Goal: Information Seeking & Learning: Find specific fact

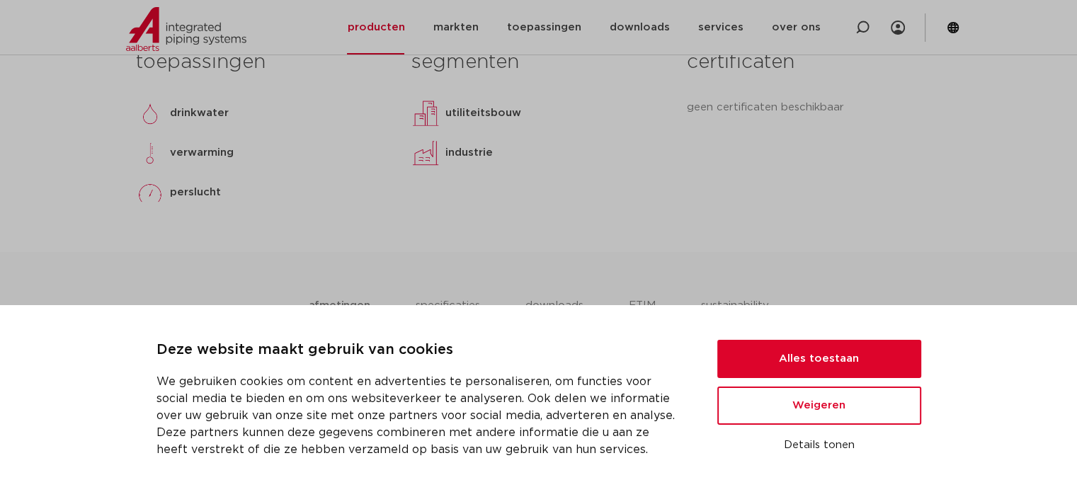
scroll to position [627, 0]
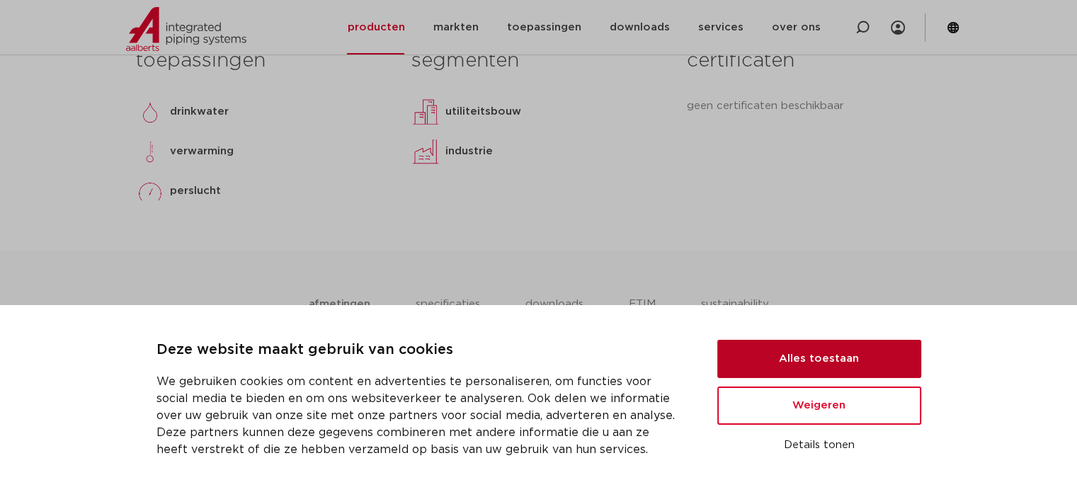
click at [788, 360] on button "Alles toestaan" at bounding box center [819, 359] width 204 height 38
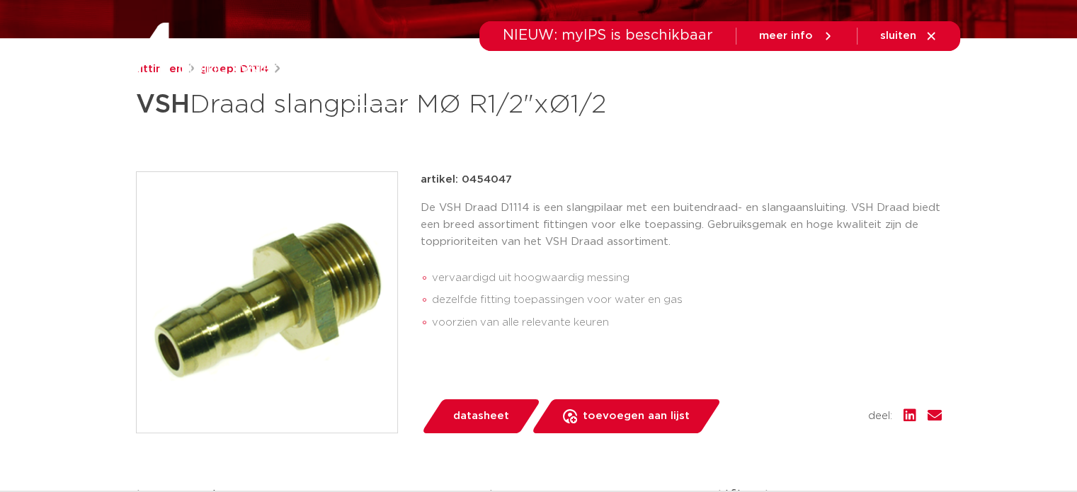
scroll to position [0, 0]
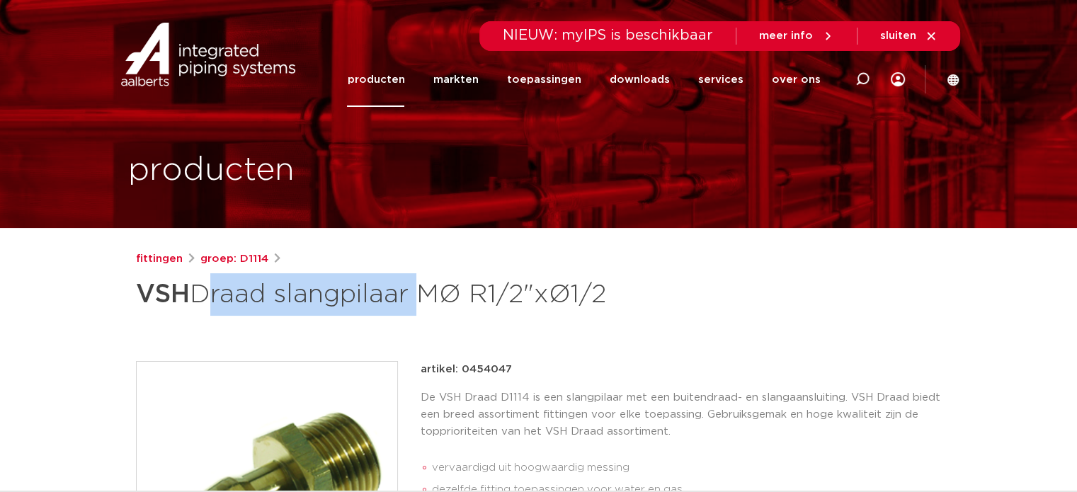
drag, startPoint x: 204, startPoint y: 294, endPoint x: 413, endPoint y: 308, distance: 210.0
click at [413, 308] on h1 "VSH Draad slangpilaar MØ R1/2"xØ1/2" at bounding box center [402, 294] width 532 height 42
copy h1 "Draad slangpilaar"
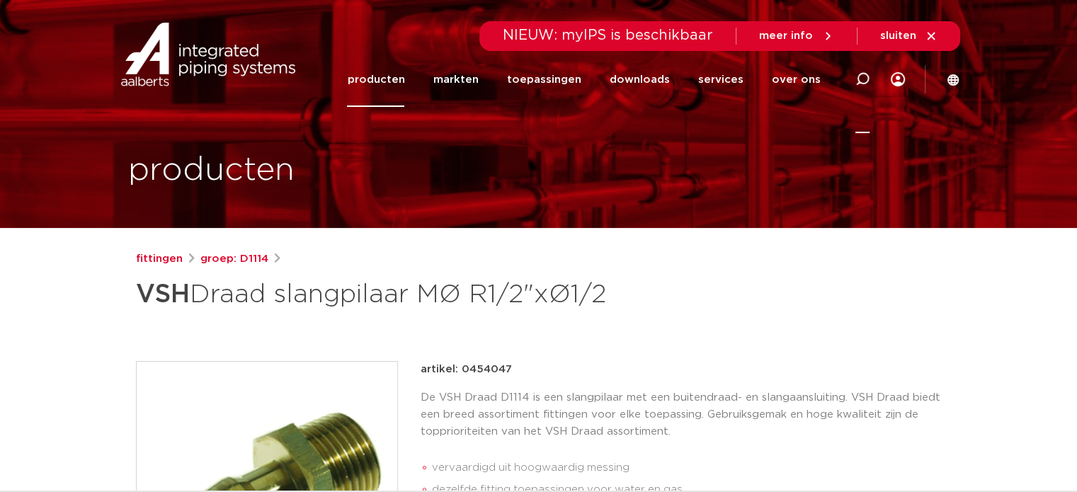
click at [859, 72] on icon at bounding box center [862, 79] width 14 height 14
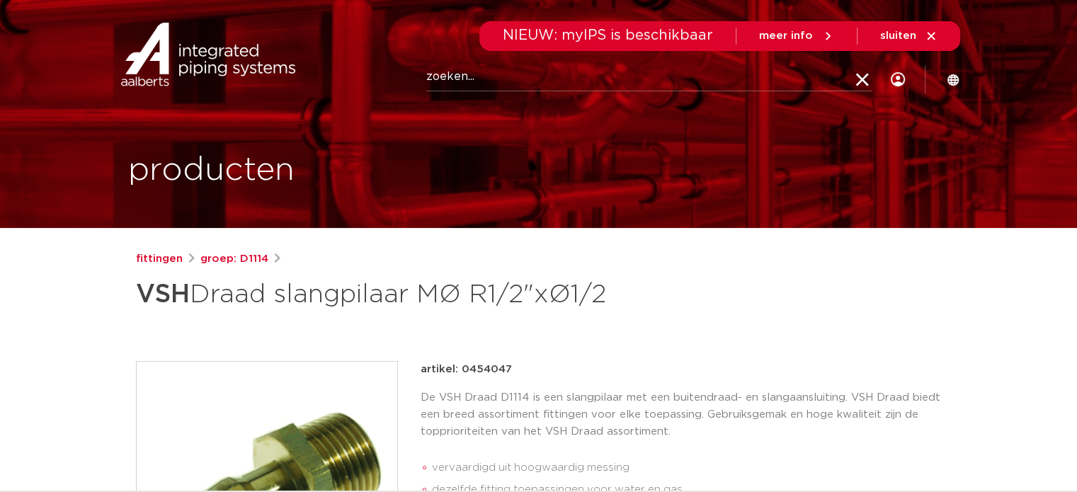
paste input "Draad slangpilaar"
type input "Draad slangpilaar 1/2 10mm"
click button "Zoeken" at bounding box center [0, 0] width 0 height 0
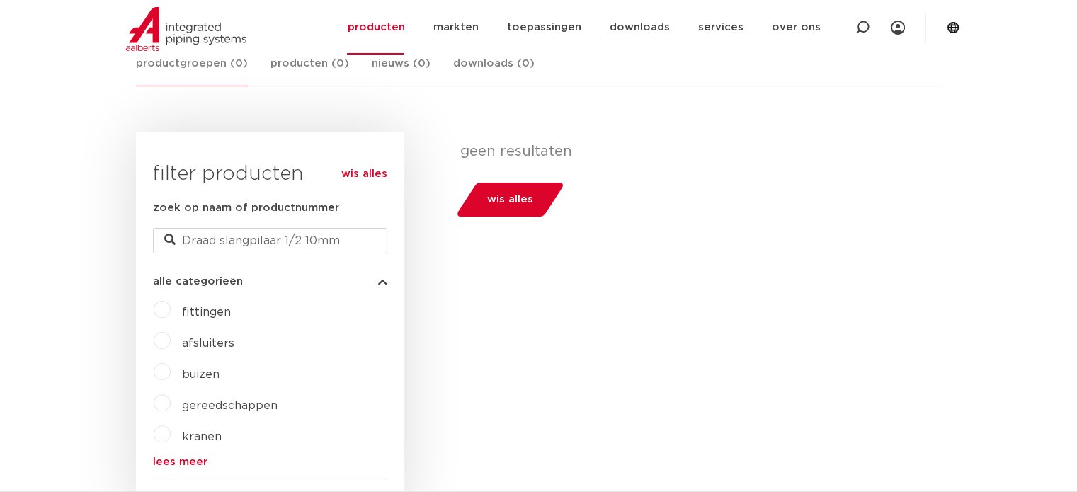
scroll to position [286, 0]
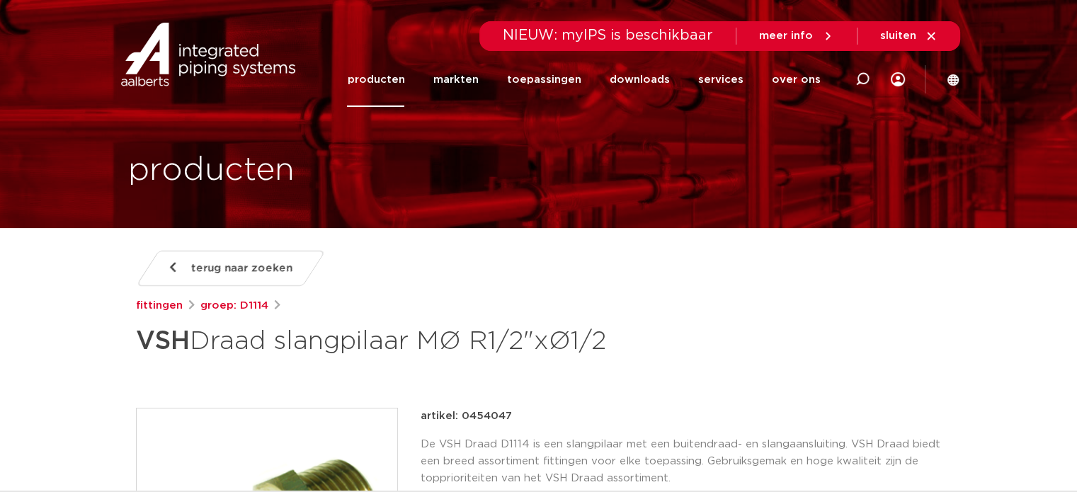
click at [239, 271] on span "terug naar zoeken" at bounding box center [241, 268] width 101 height 23
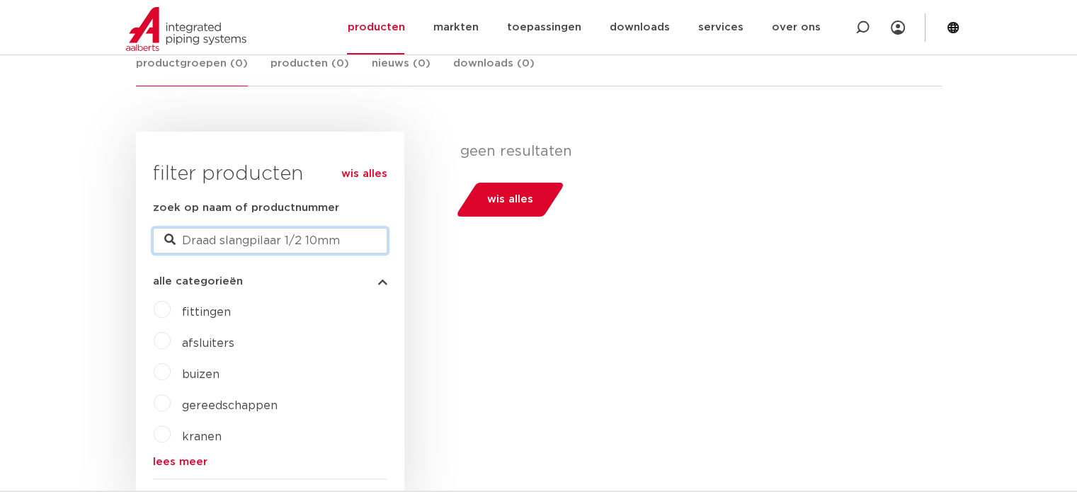
click at [340, 241] on input "Draad slangpilaar 1/2 10mm" at bounding box center [270, 240] width 234 height 25
type input "Draad slangpilaar"
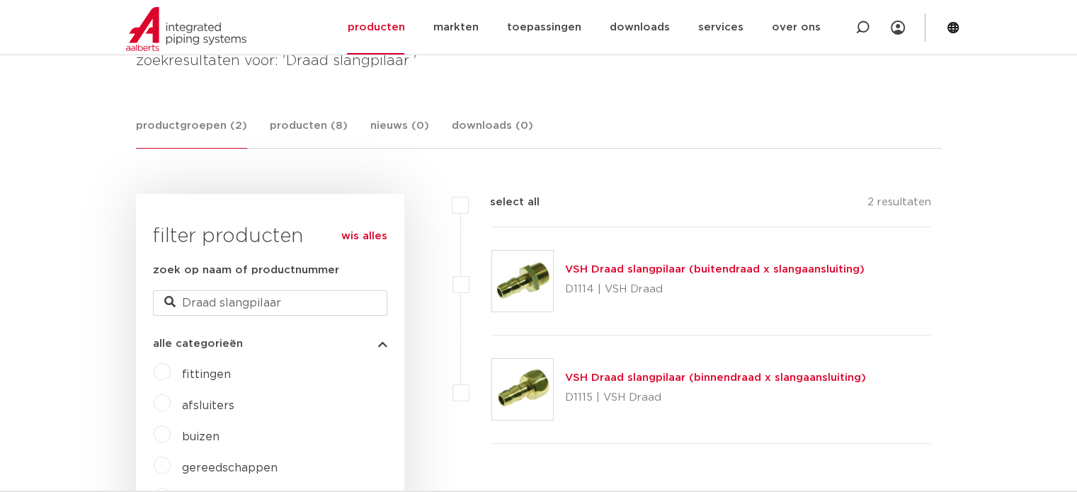
scroll to position [215, 0]
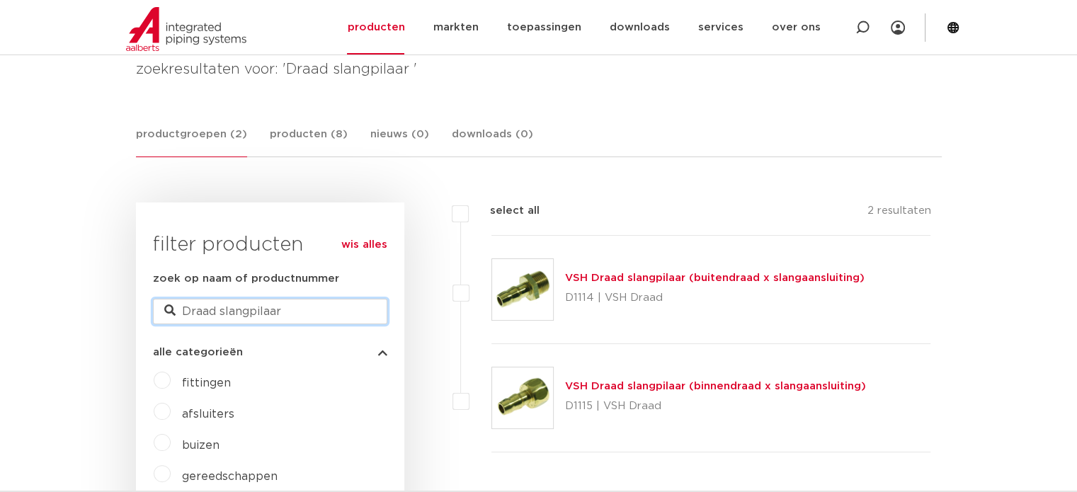
drag, startPoint x: 217, startPoint y: 314, endPoint x: 153, endPoint y: 308, distance: 64.0
click at [159, 308] on input "Draad slangpilaar" at bounding box center [270, 311] width 234 height 25
type input "slangpilaar"
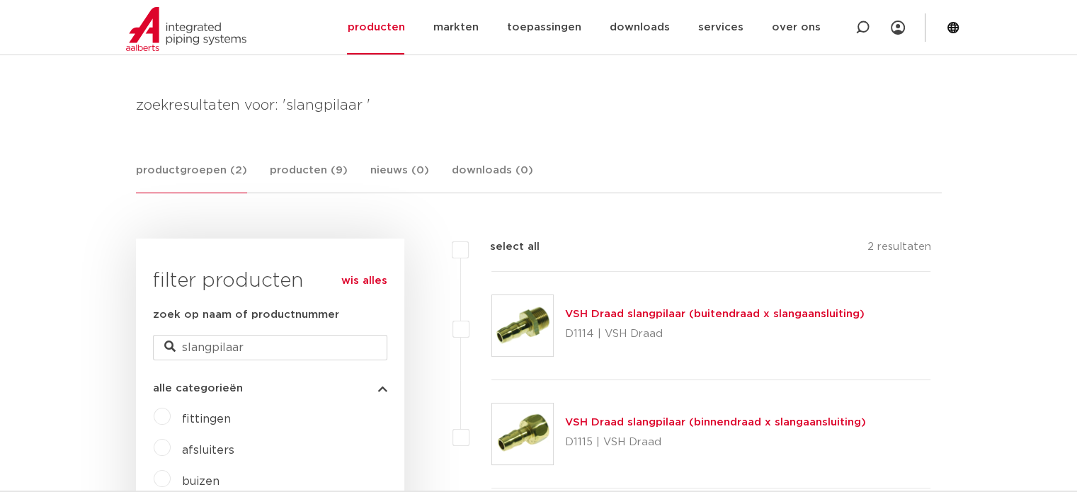
scroll to position [3, 0]
